Goal: Browse casually

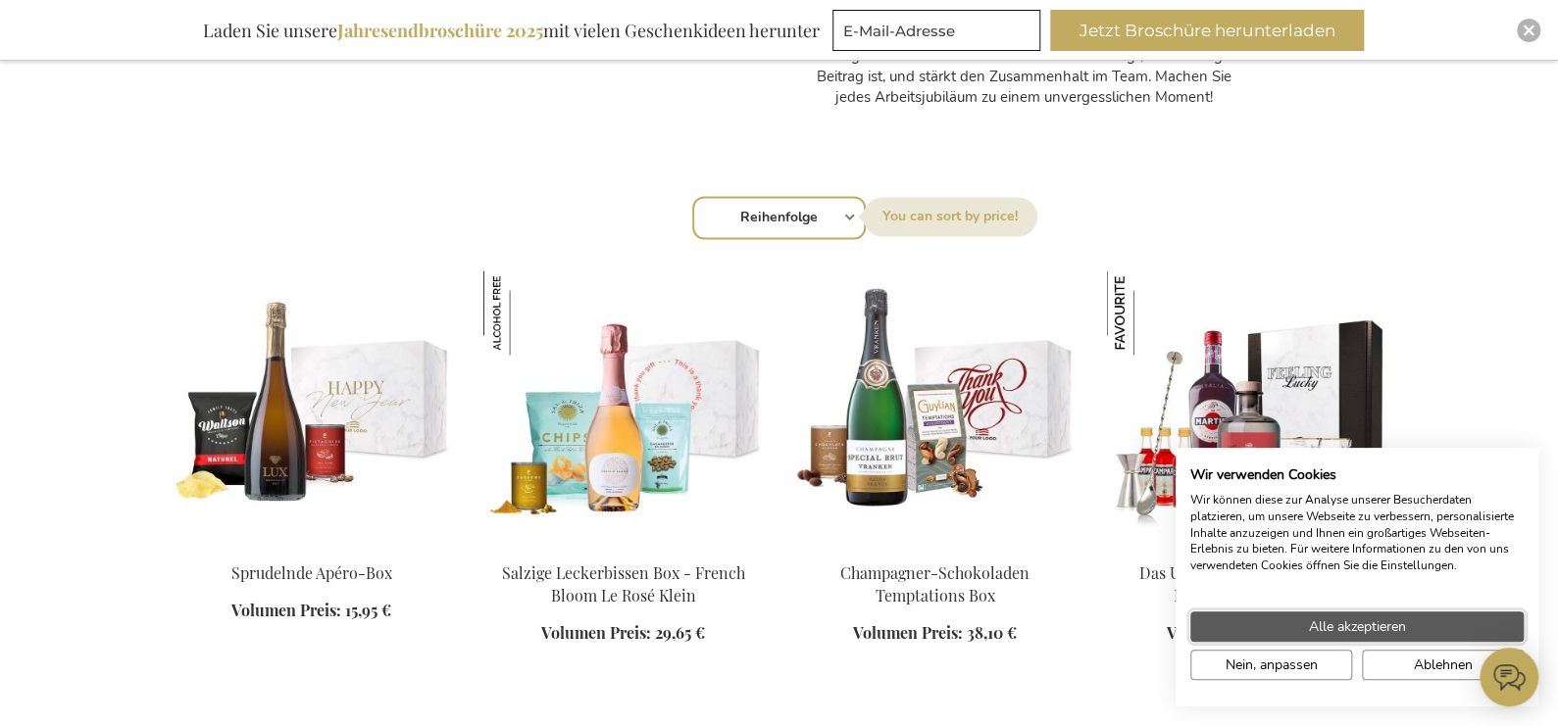
click at [1347, 623] on span "Alle akzeptieren" at bounding box center [1357, 627] width 97 height 21
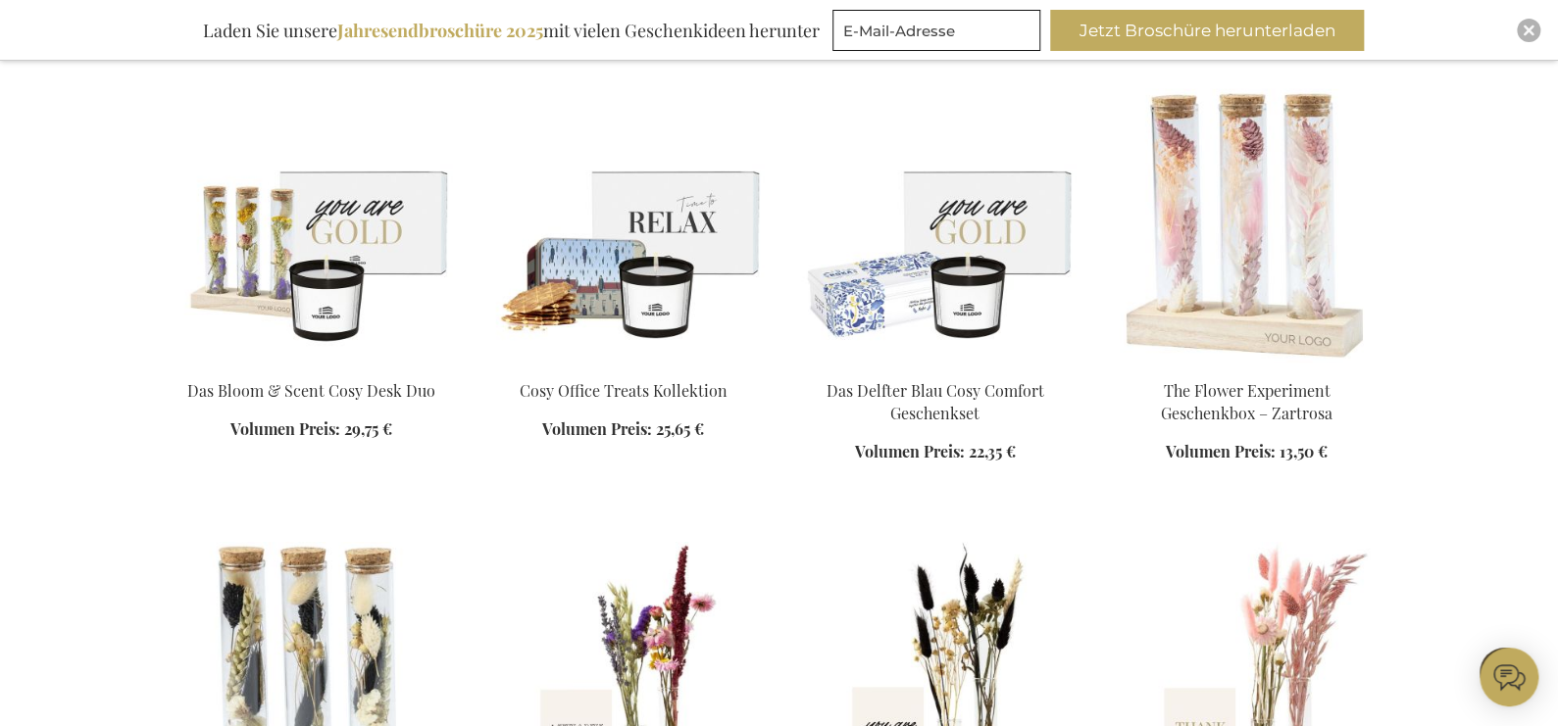
scroll to position [2941, 0]
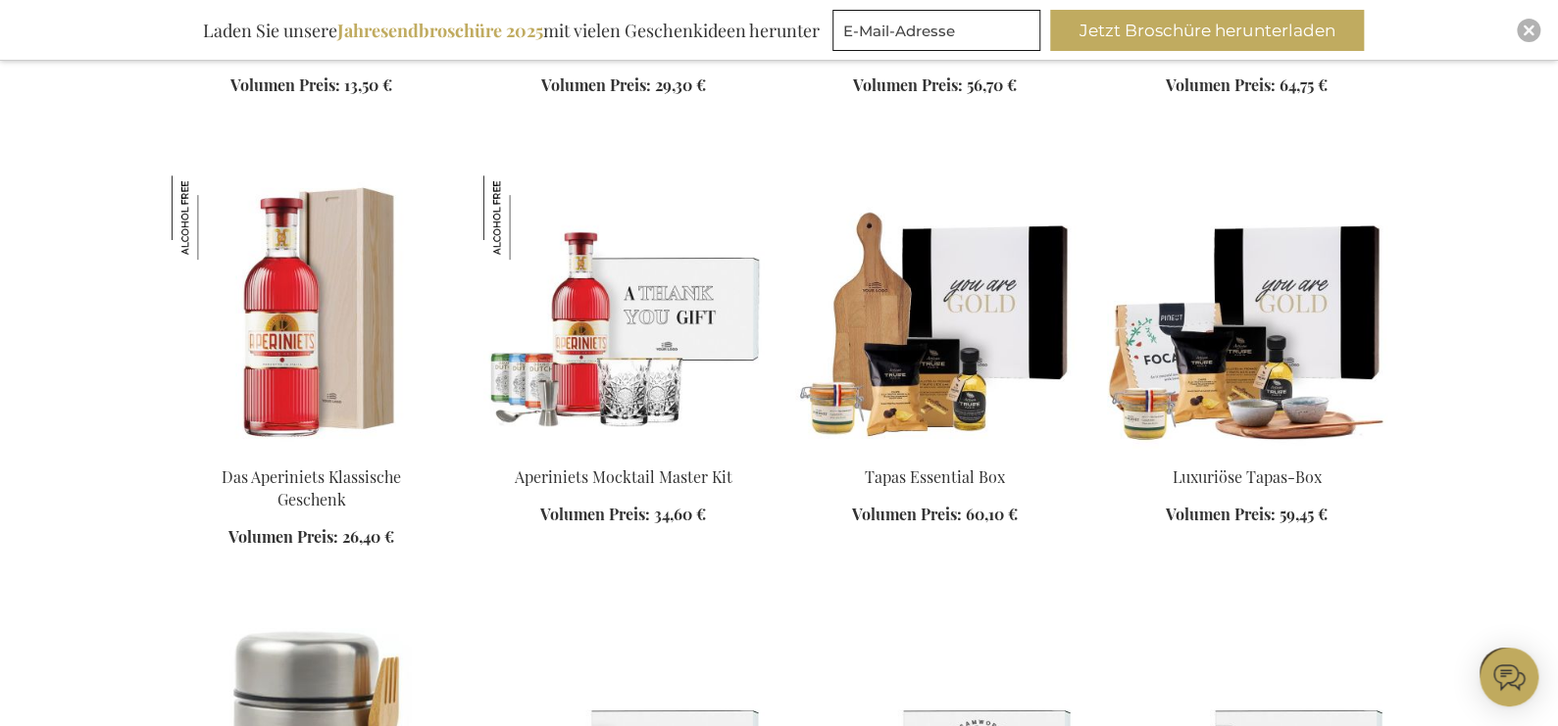
scroll to position [4215, 0]
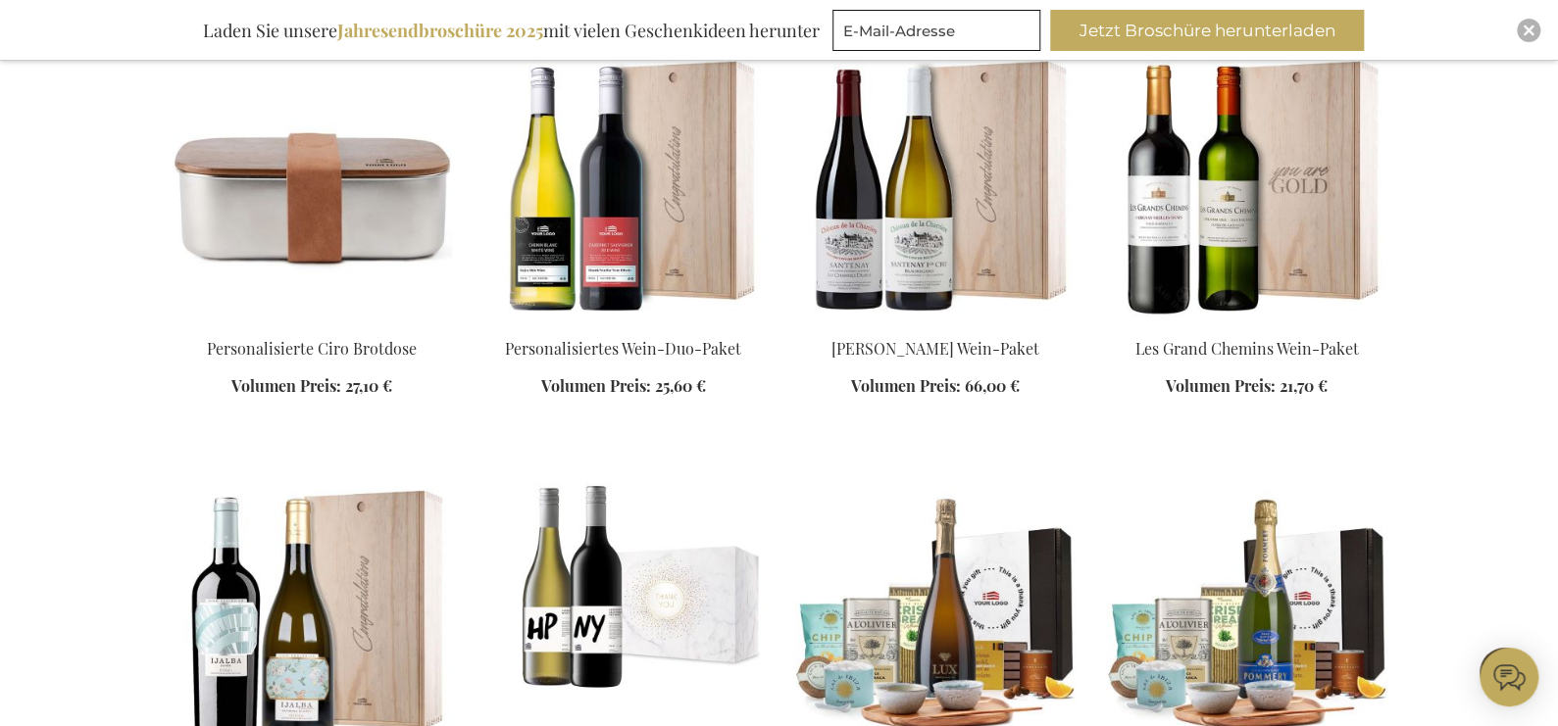
scroll to position [5196, 0]
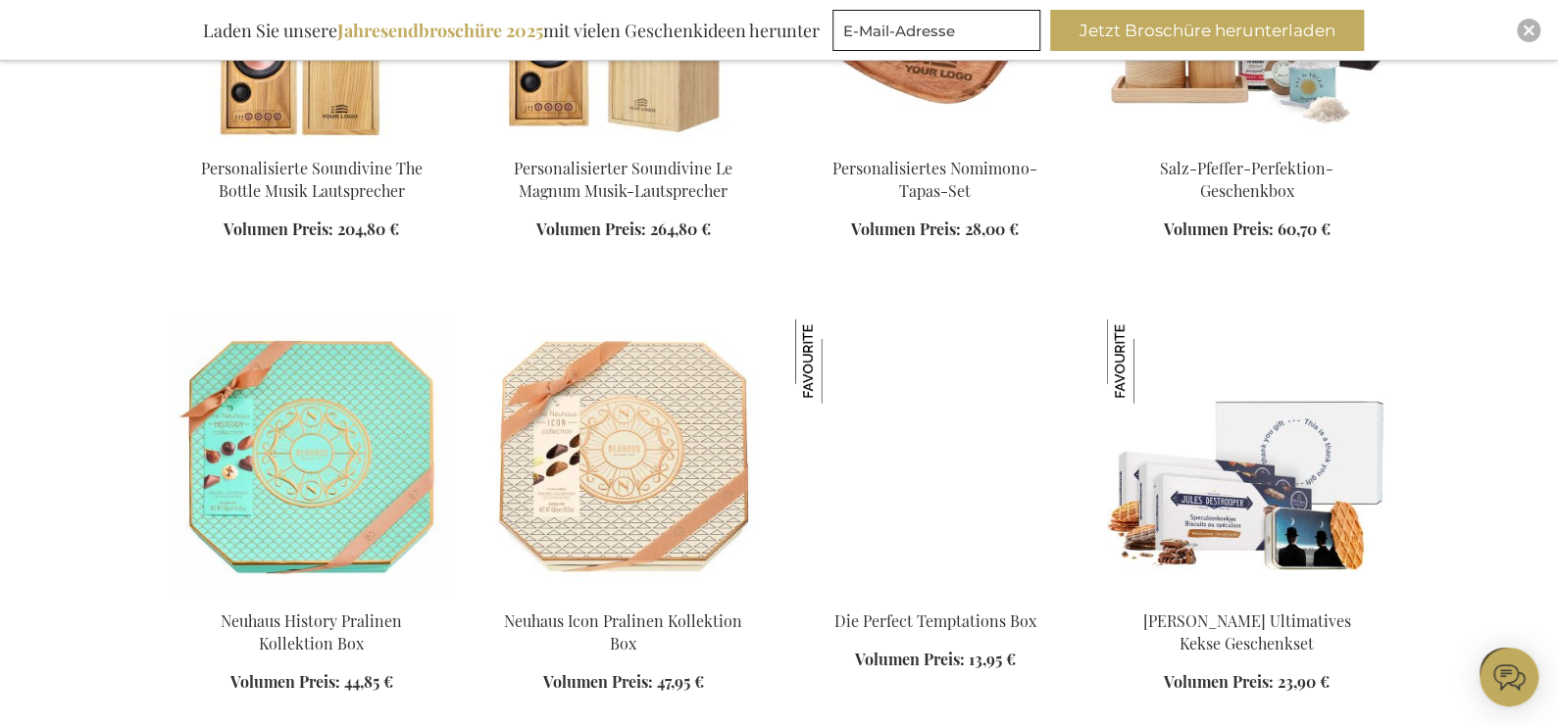
scroll to position [6275, 0]
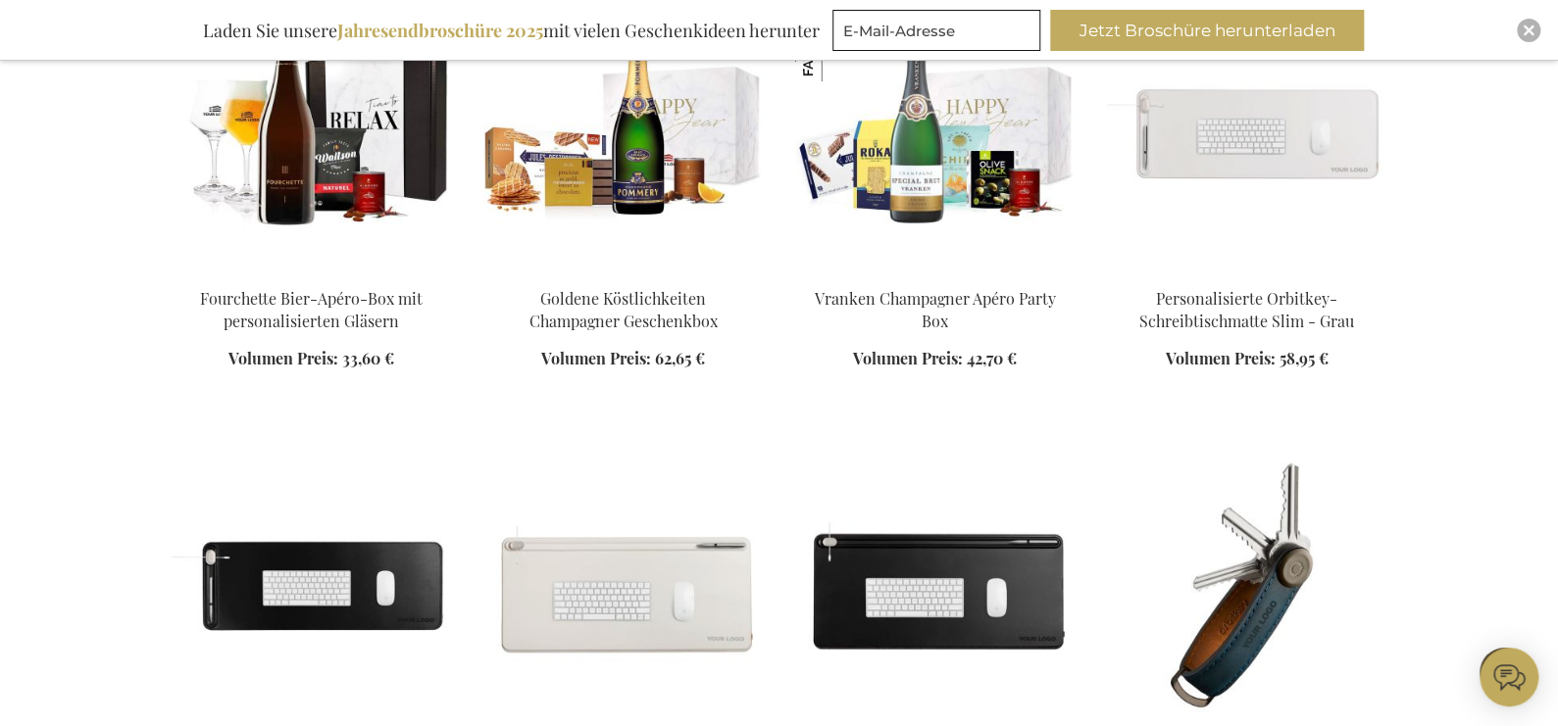
scroll to position [7940, 0]
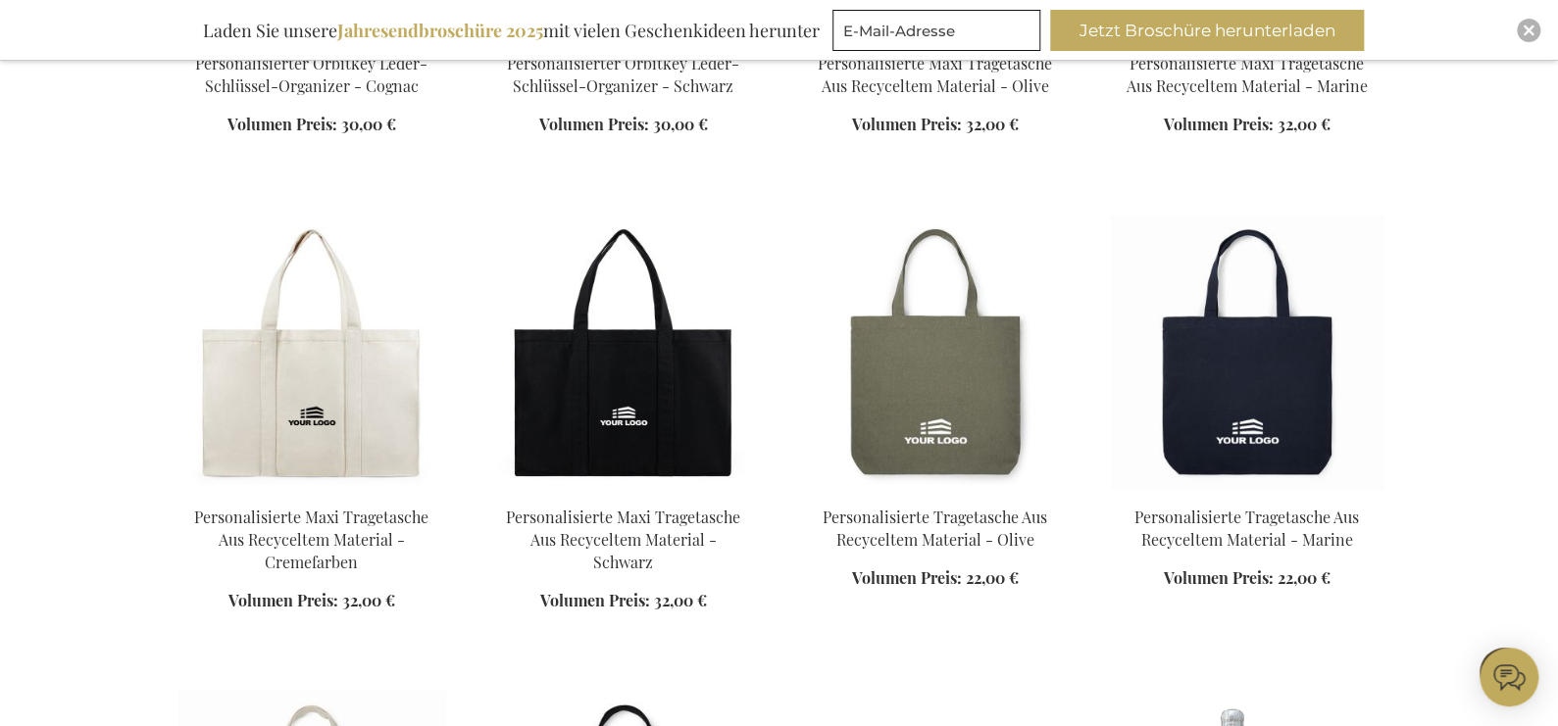
scroll to position [9020, 0]
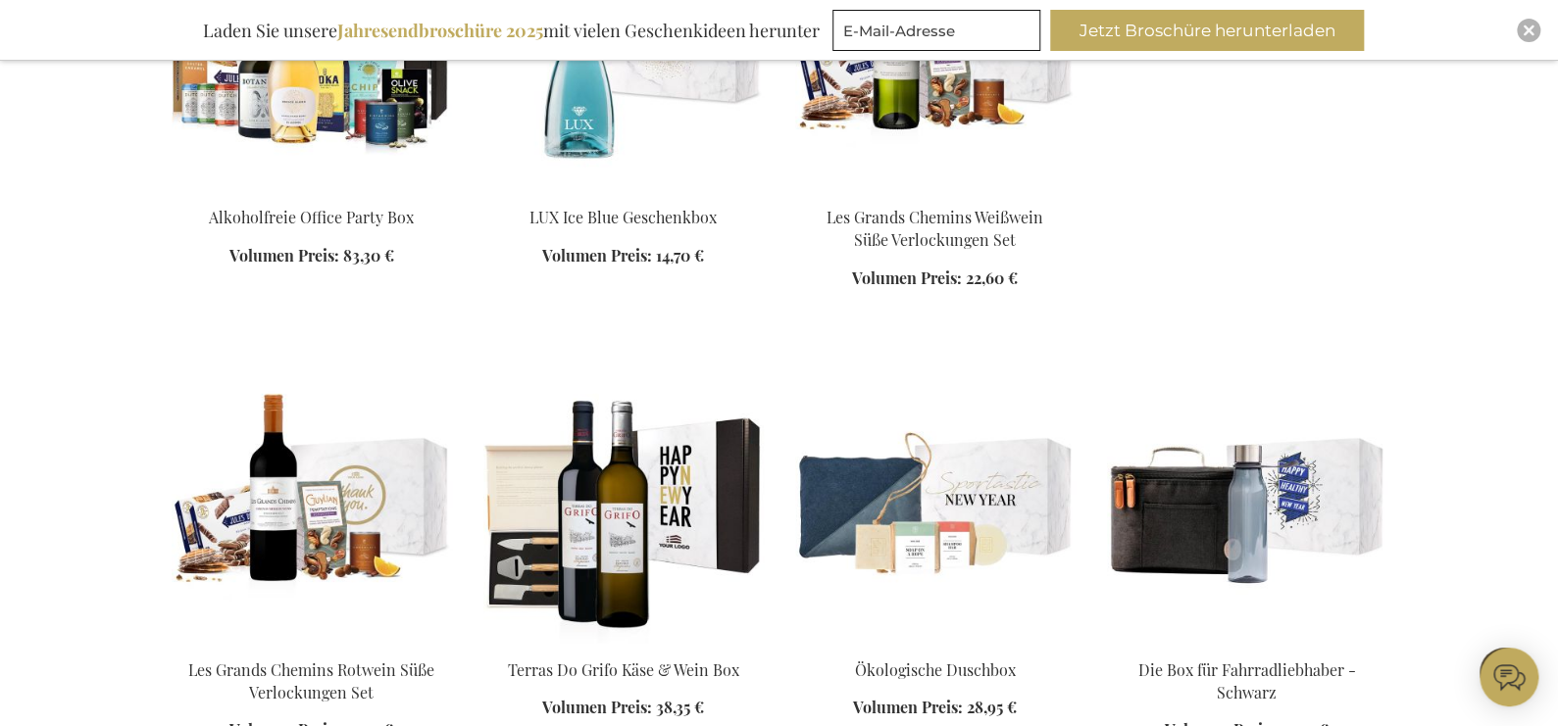
scroll to position [12353, 0]
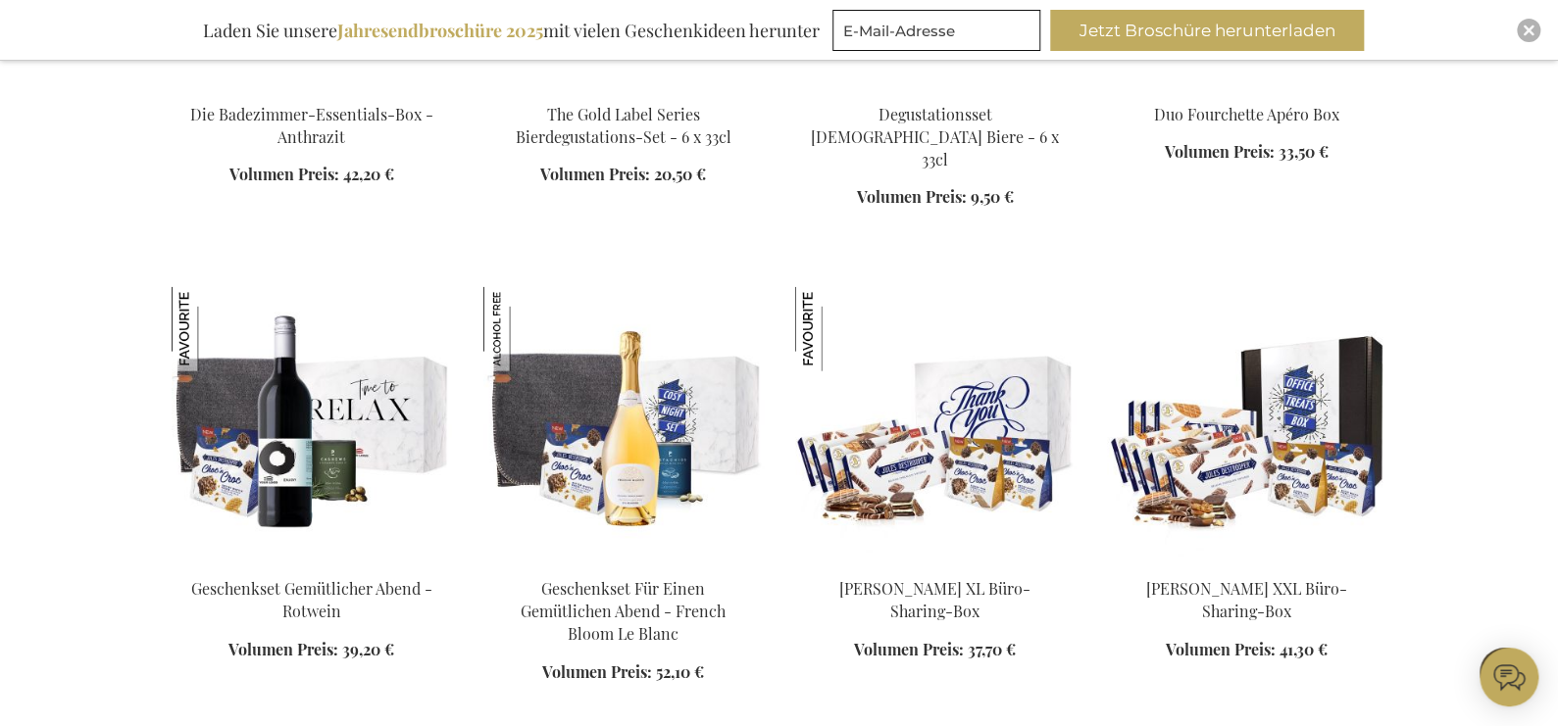
scroll to position [13627, 0]
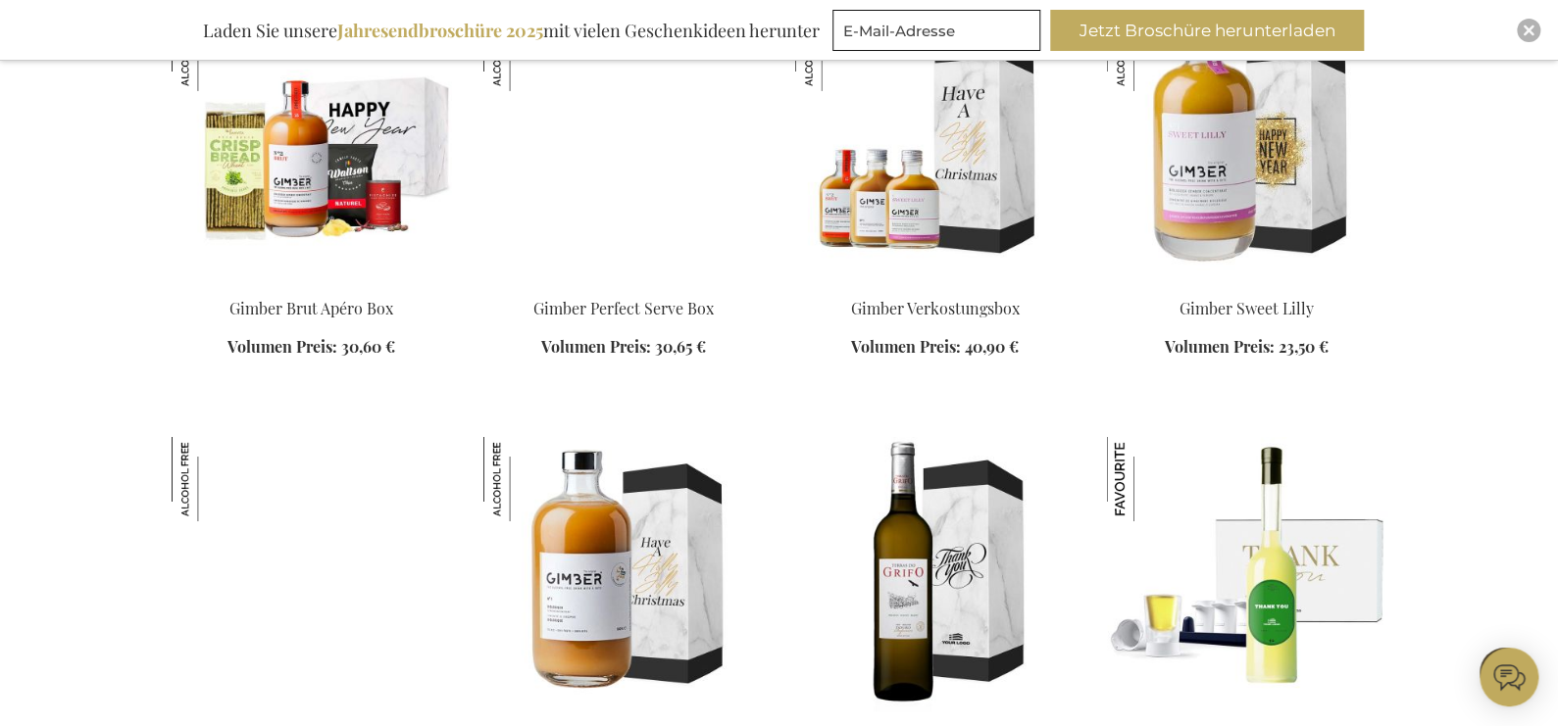
scroll to position [14901, 0]
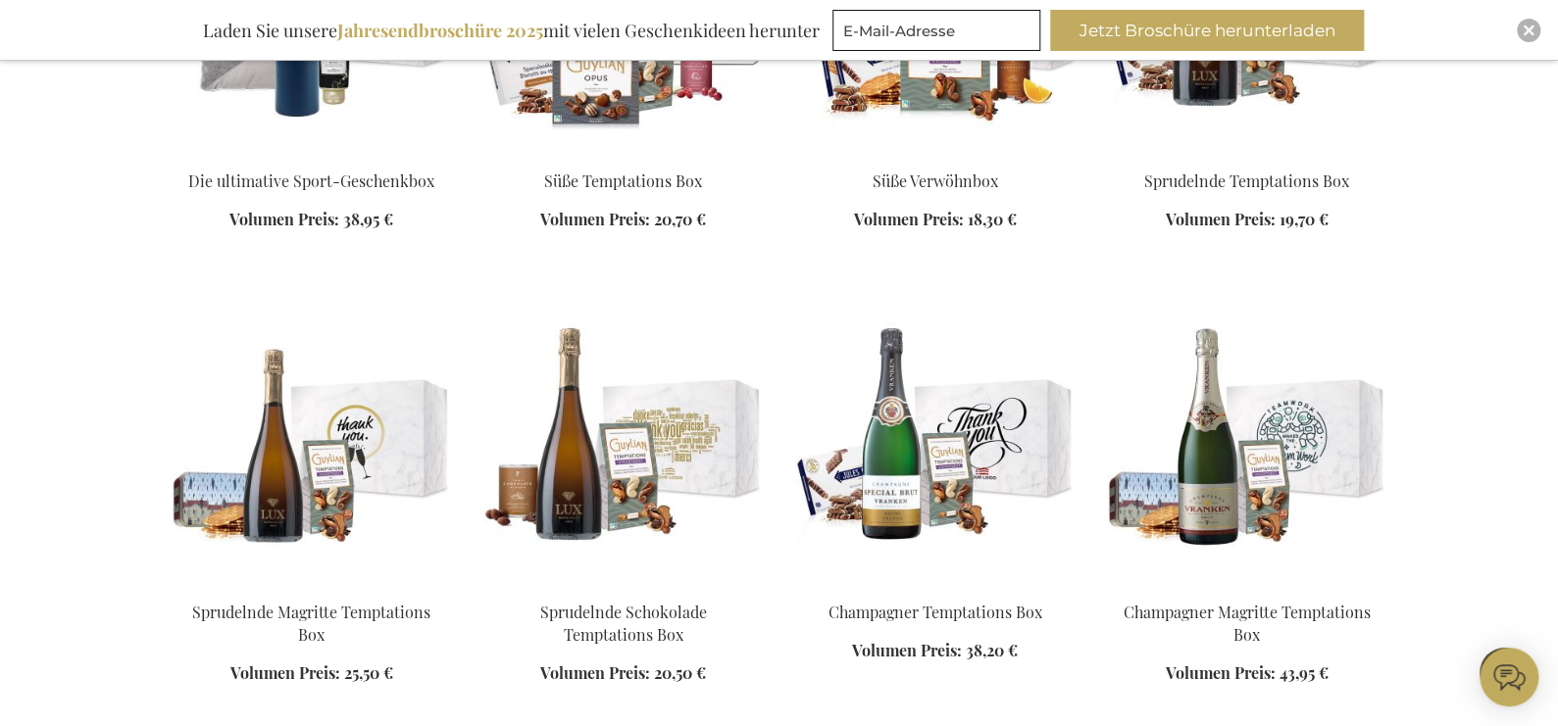
scroll to position [16862, 0]
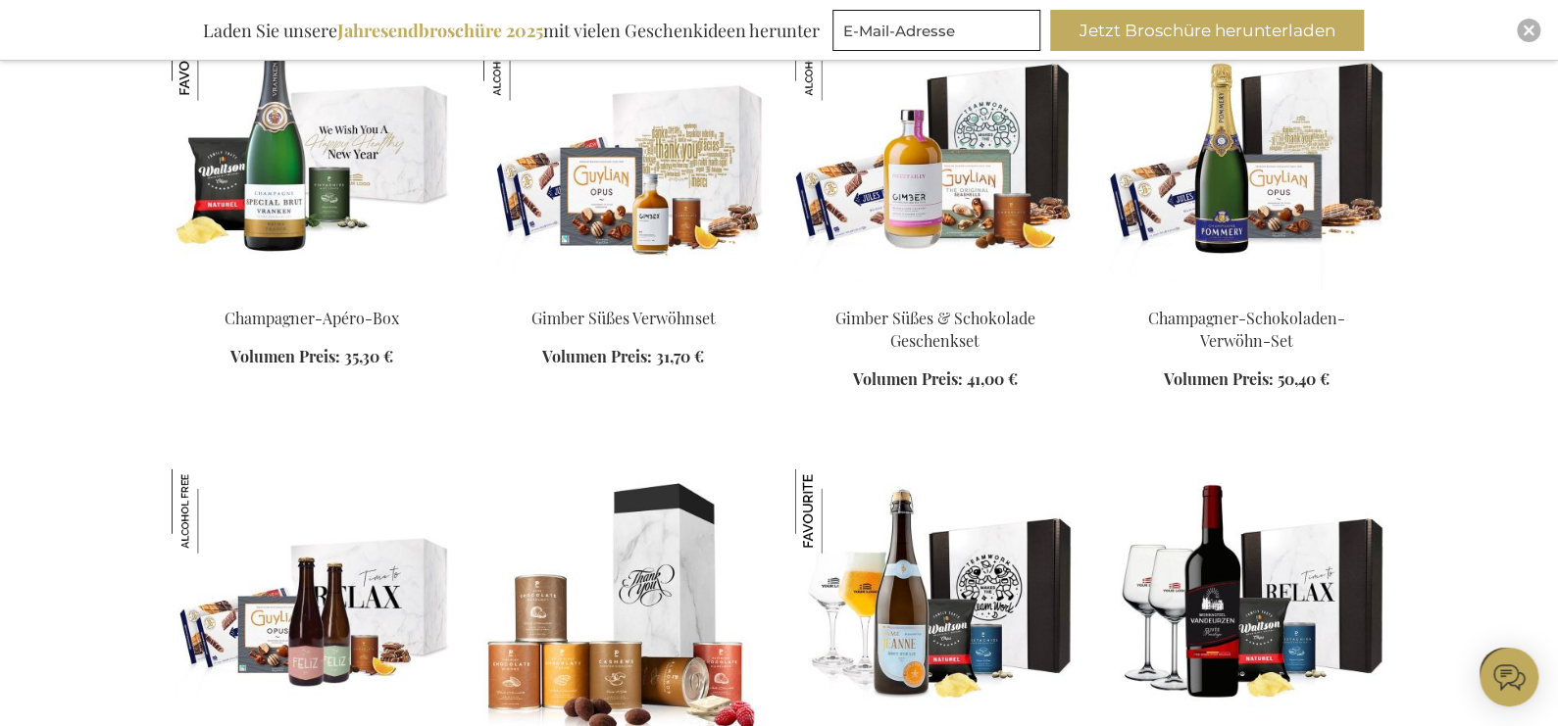
scroll to position [17452, 0]
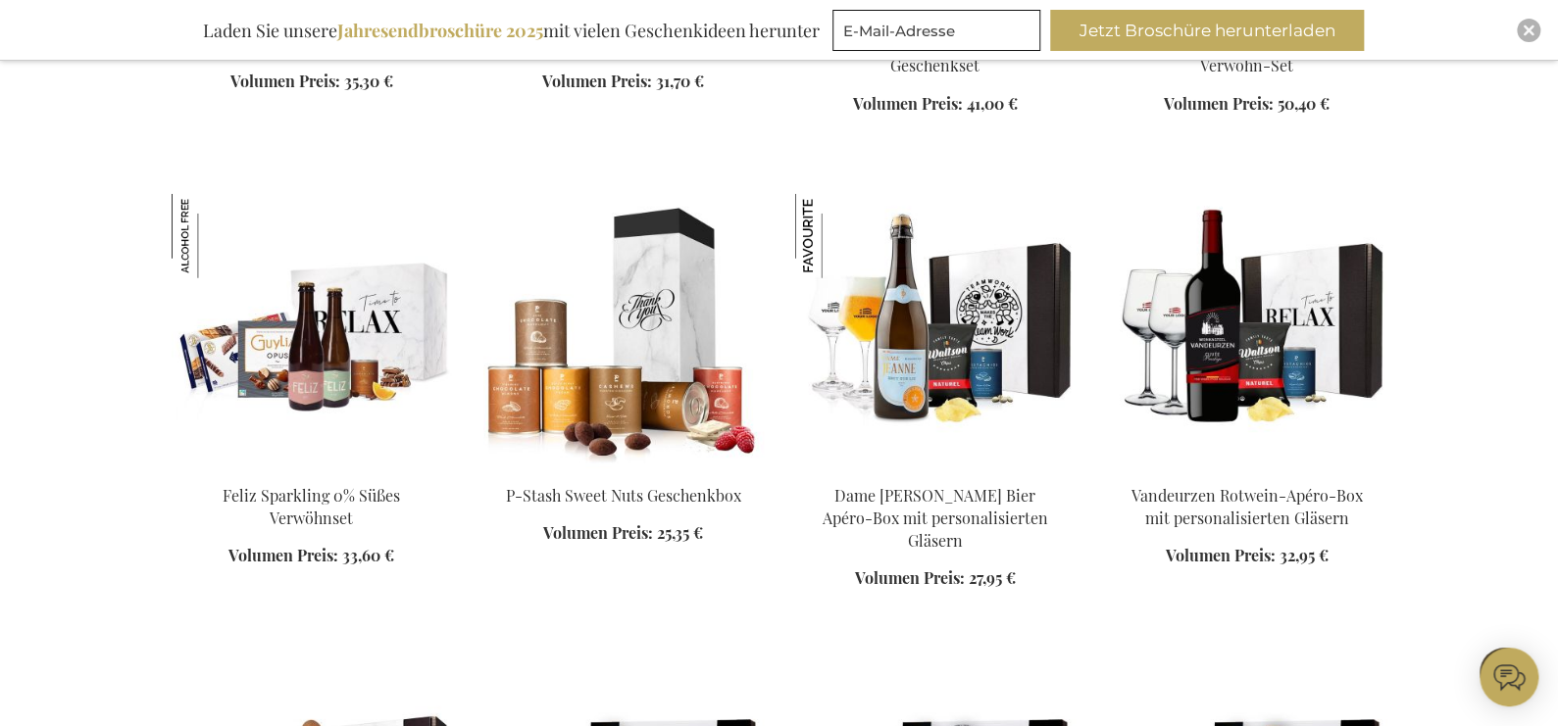
scroll to position [17745, 0]
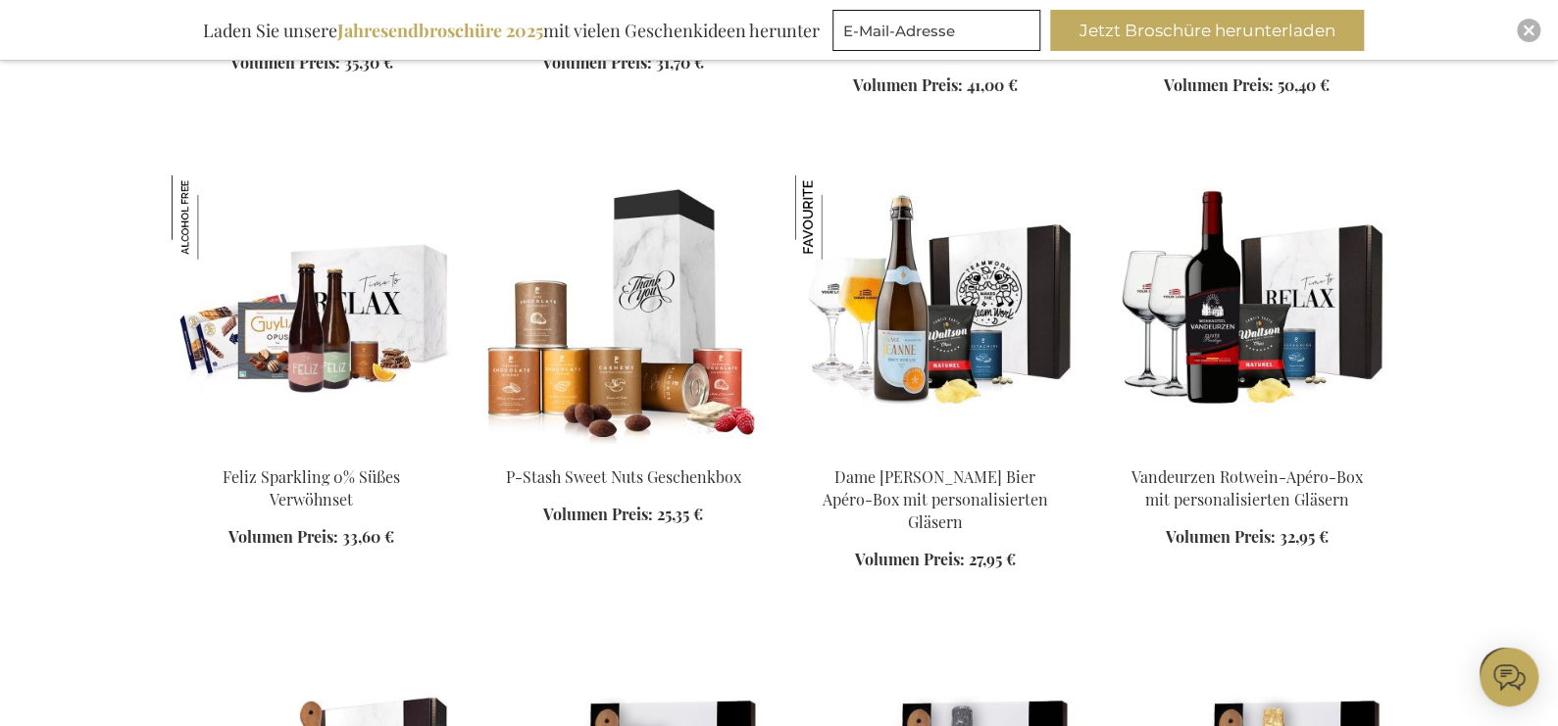
click at [1270, 322] on img at bounding box center [1247, 312] width 280 height 275
